Goal: Download file/media

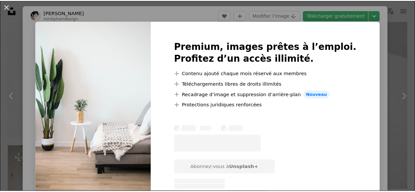
scroll to position [10, 0]
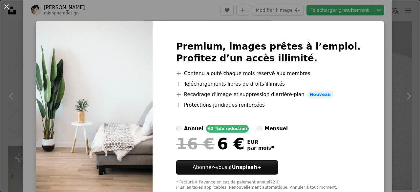
click at [385, 72] on div "An X shape Premium, images prêtes à l’emploi. Profitez d’un accès illimité. A p…" at bounding box center [210, 96] width 420 height 192
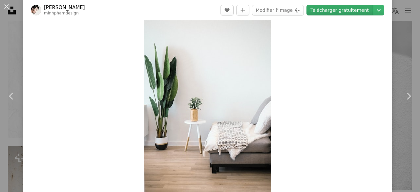
click at [352, 14] on link "Télécharger gratuitement" at bounding box center [339, 10] width 66 height 10
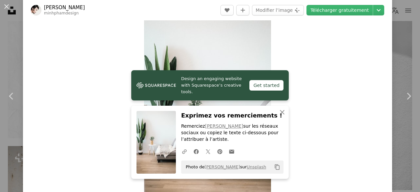
click at [399, 33] on div "An X shape Chevron left Chevron right [PERSON_NAME] minhphamdesign A heart A pl…" at bounding box center [210, 96] width 420 height 192
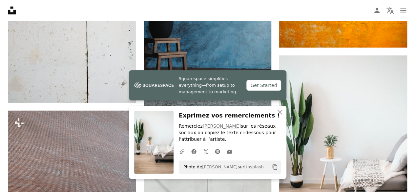
scroll to position [2260, 0]
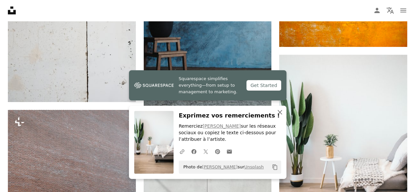
click at [279, 112] on icon "button" at bounding box center [279, 112] width 5 height 5
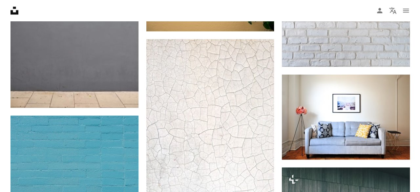
scroll to position [4091, 0]
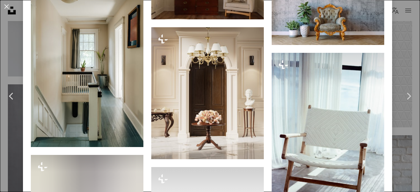
scroll to position [2926, 0]
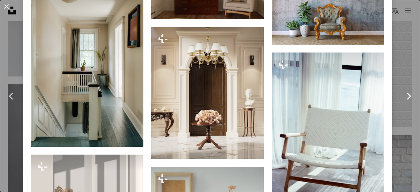
click at [397, 71] on link "Chevron right" at bounding box center [408, 96] width 23 height 63
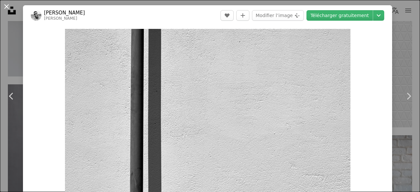
click at [10, 6] on button "An X shape" at bounding box center [7, 7] width 8 height 8
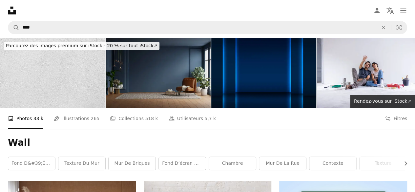
click at [173, 10] on nav "Unsplash logo Accueil Unsplash A photo Pen Tool A compass A stack of folders Do…" at bounding box center [207, 10] width 415 height 21
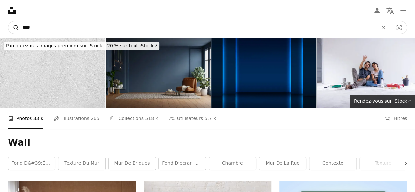
drag, startPoint x: 144, startPoint y: 25, endPoint x: 16, endPoint y: 28, distance: 128.3
click at [16, 28] on form "A magnifying glass **** An X shape Visual search" at bounding box center [207, 27] width 399 height 13
type input "**********"
click at [8, 21] on button "A magnifying glass" at bounding box center [13, 27] width 11 height 12
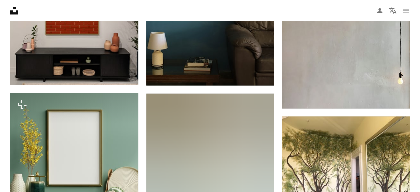
scroll to position [558, 0]
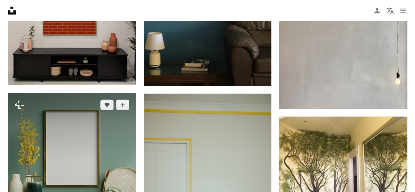
click at [97, 93] on img at bounding box center [72, 170] width 128 height 154
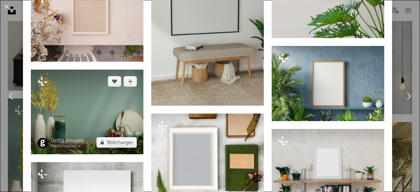
scroll to position [2070, 0]
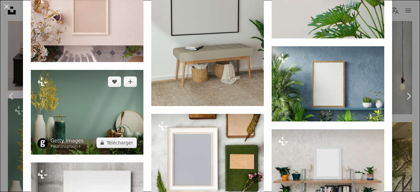
click at [73, 83] on img at bounding box center [87, 112] width 112 height 84
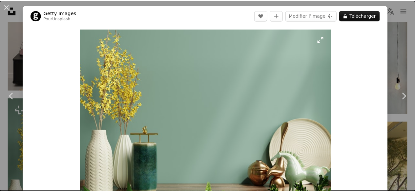
scroll to position [48, 0]
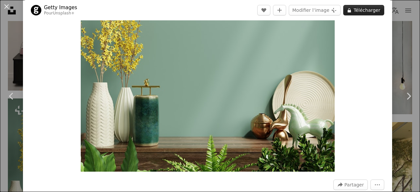
click at [359, 9] on button "A lock Télécharger" at bounding box center [363, 10] width 41 height 10
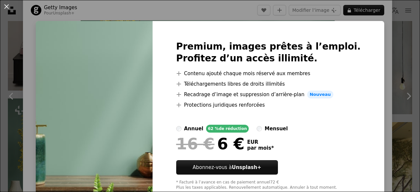
click at [220, 15] on div "An X shape Premium, images prêtes à l’emploi. Profitez d’un accès illimité. A p…" at bounding box center [210, 96] width 420 height 192
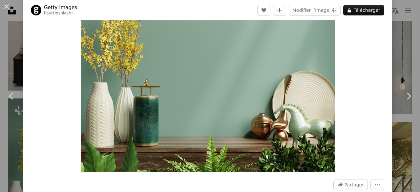
click at [395, 52] on div "An X shape Chevron left Chevron right Getty Images Pour Unsplash+ A heart A plu…" at bounding box center [210, 96] width 420 height 192
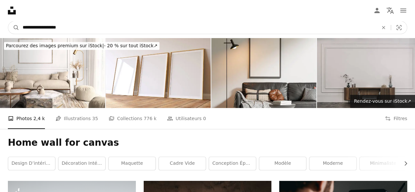
drag, startPoint x: 68, startPoint y: 29, endPoint x: 45, endPoint y: 29, distance: 23.6
click at [45, 29] on input "**********" at bounding box center [197, 27] width 357 height 12
type input "**********"
click at [8, 21] on button "A magnifying glass" at bounding box center [13, 27] width 11 height 12
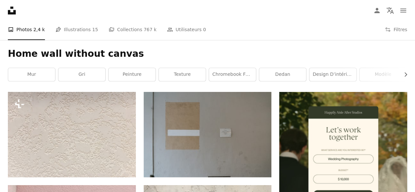
scroll to position [82, 0]
